Goal: Ask a question

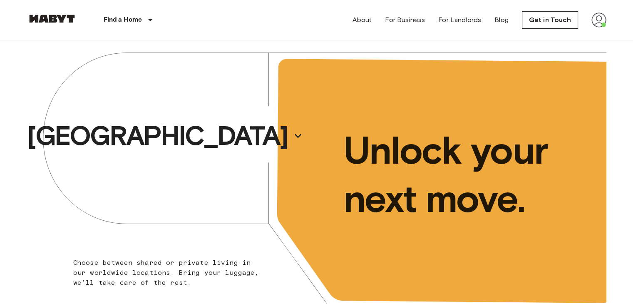
click at [597, 17] on img at bounding box center [598, 19] width 15 height 15
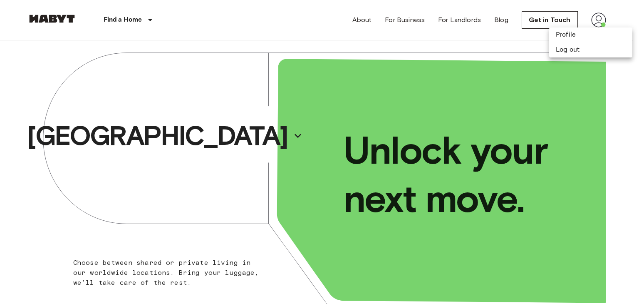
click at [532, 22] on div at bounding box center [319, 152] width 639 height 304
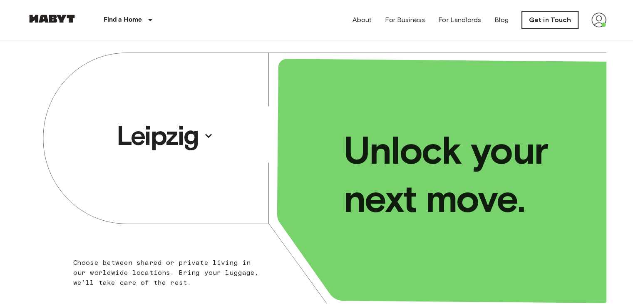
click at [554, 25] on link "Get in Touch" at bounding box center [550, 19] width 56 height 17
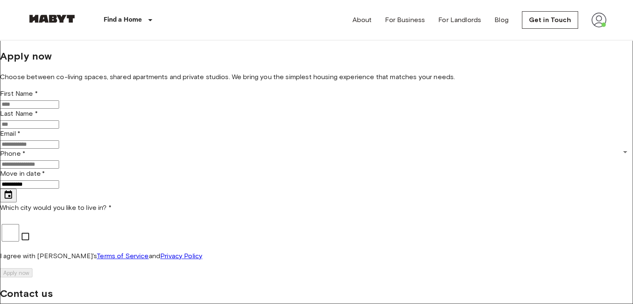
click at [601, 21] on img at bounding box center [598, 19] width 15 height 15
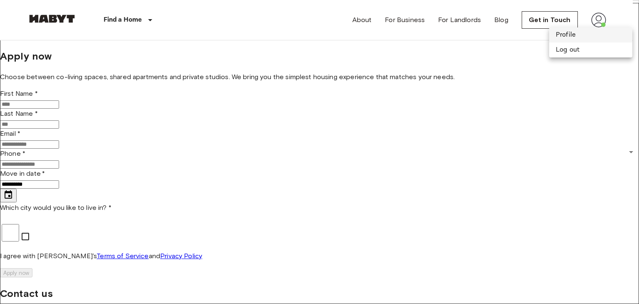
click at [570, 35] on li "Profile" at bounding box center [590, 34] width 83 height 15
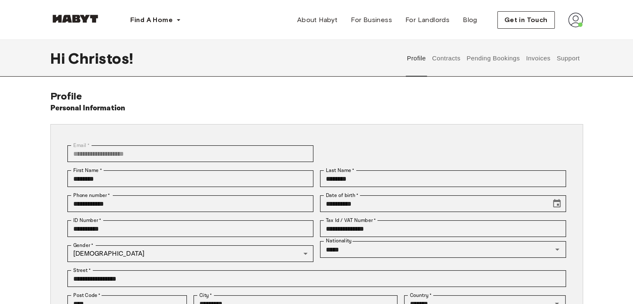
click at [563, 58] on button "Support" at bounding box center [567, 58] width 25 height 37
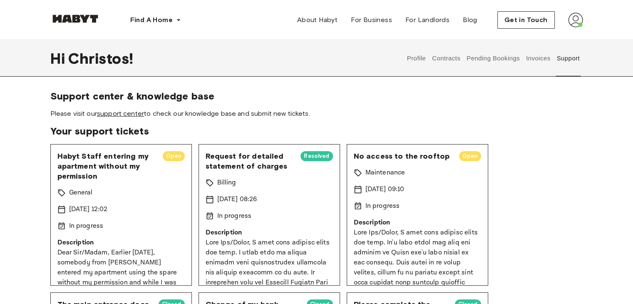
click at [124, 114] on link "support center" at bounding box center [120, 113] width 47 height 8
click at [111, 176] on span "Habyt Staff entering my apartment without my permission" at bounding box center [106, 166] width 99 height 30
click at [109, 164] on span "Habyt Staff entering my apartment without my permission" at bounding box center [106, 166] width 99 height 30
click at [70, 163] on span "Habyt Staff entering my apartment without my permission" at bounding box center [106, 166] width 99 height 30
click at [64, 185] on div "Habyt Staff entering my apartment without my permission Open General 18 Sep 202…" at bounding box center [120, 214] width 141 height 141
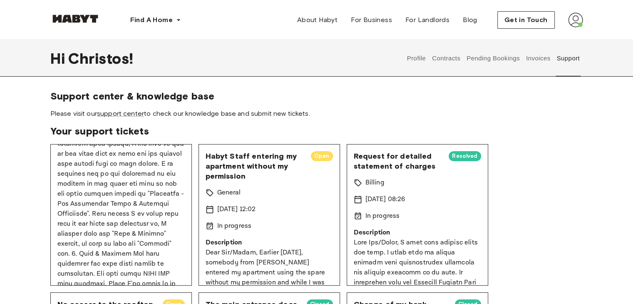
scroll to position [208, 0]
